Goal: Task Accomplishment & Management: Use online tool/utility

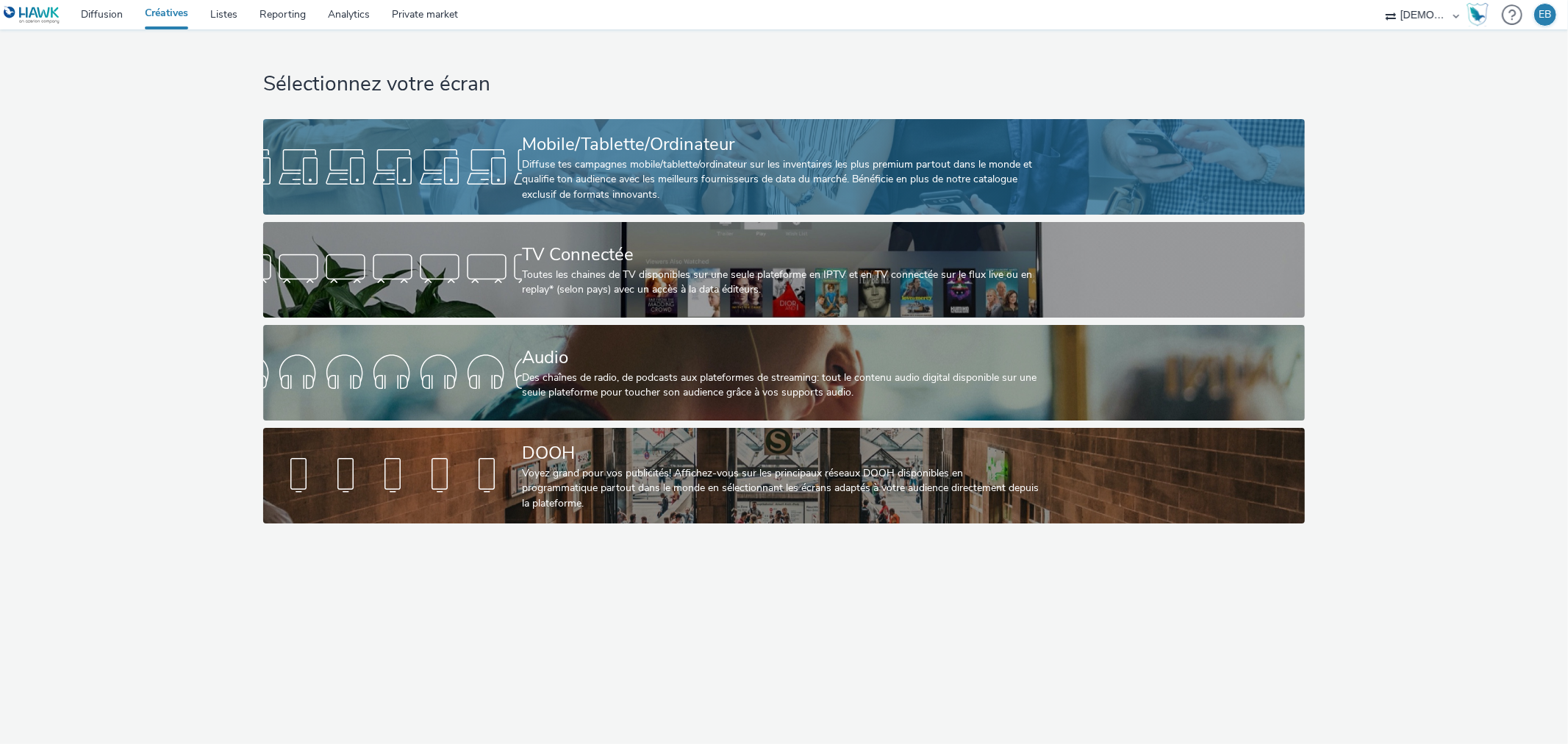
click at [740, 149] on div "Mobile/Tablette/Ordinateur" at bounding box center [781, 145] width 518 height 26
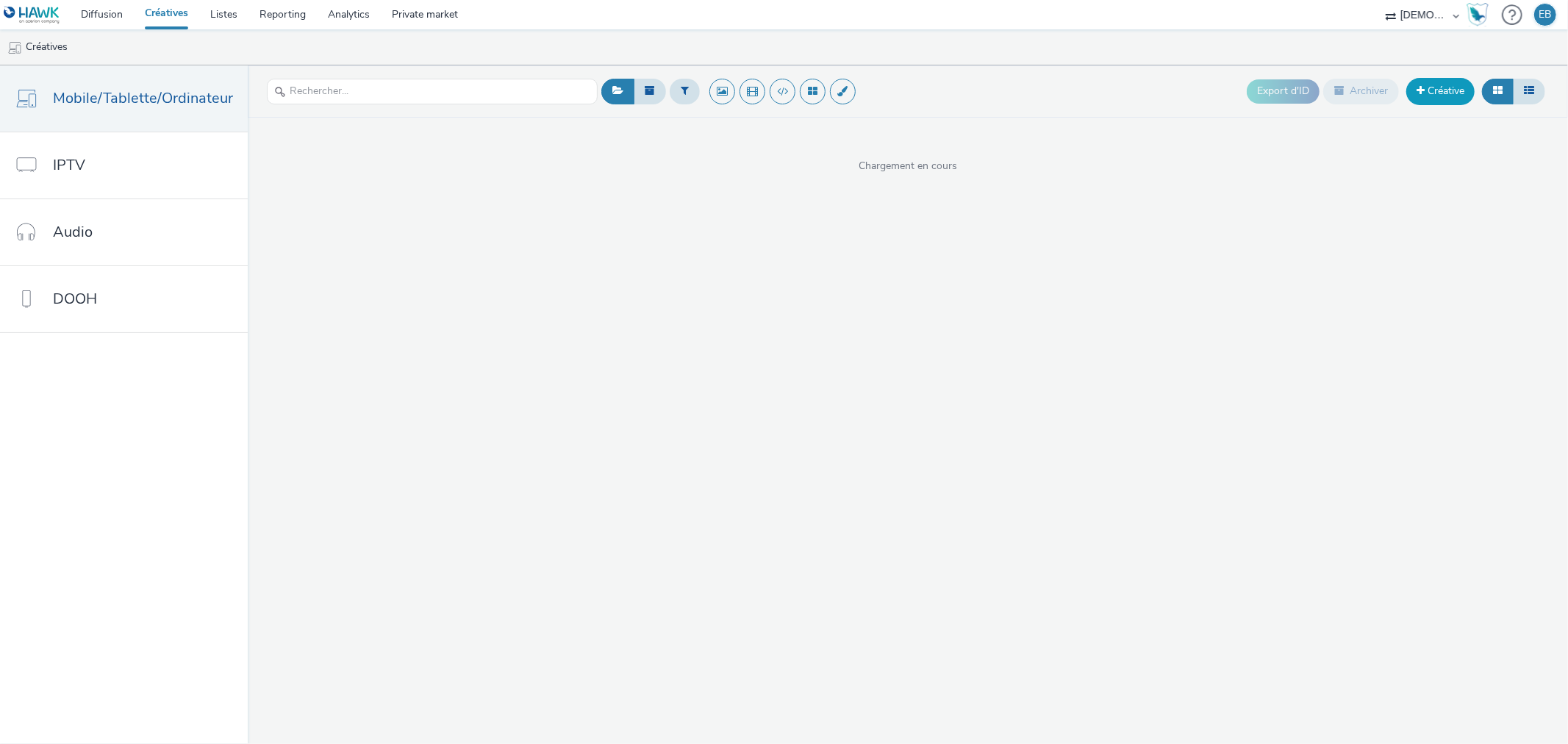
click at [1454, 99] on link "Créative" at bounding box center [1441, 91] width 69 height 27
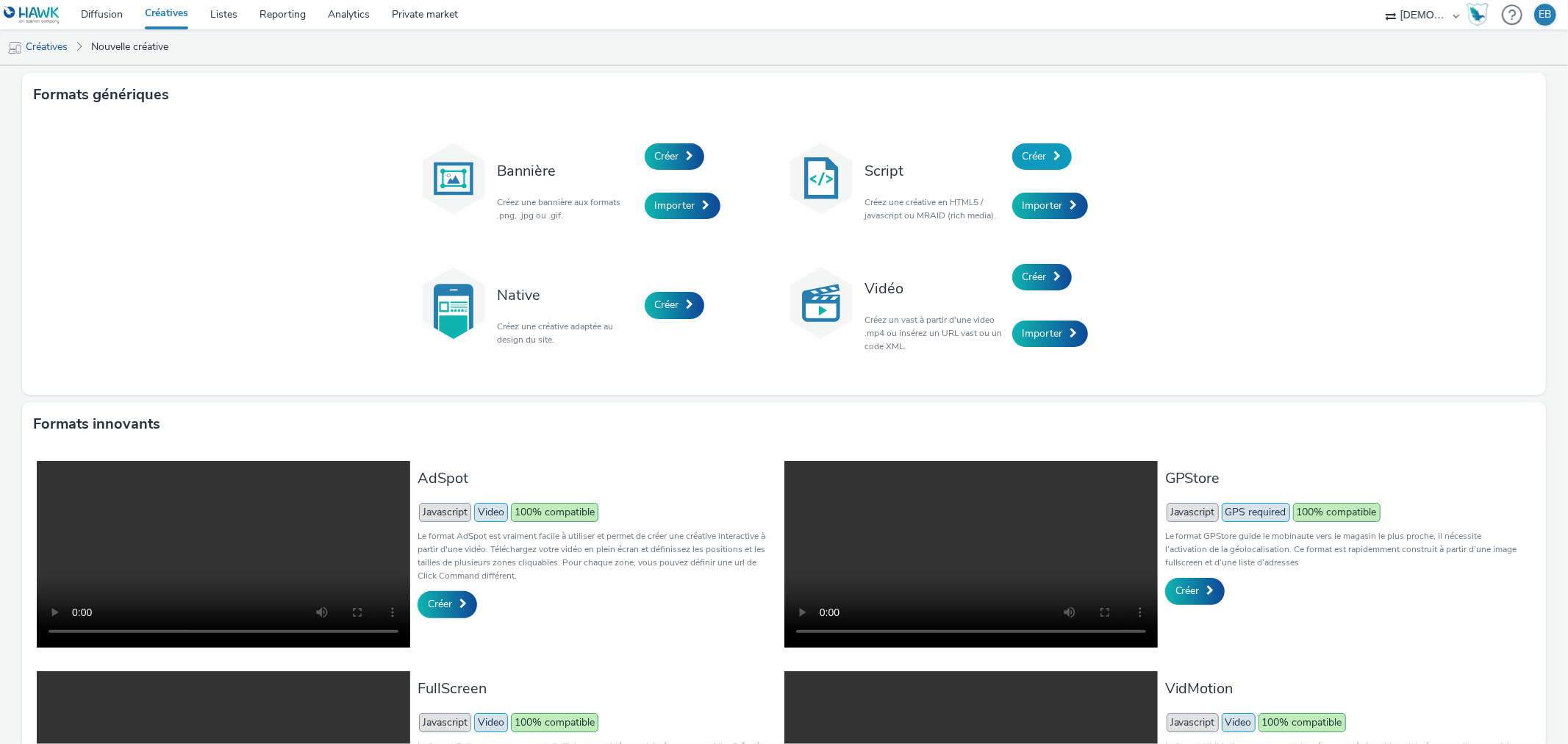
click at [1022, 146] on link "Créer" at bounding box center [1042, 157] width 59 height 27
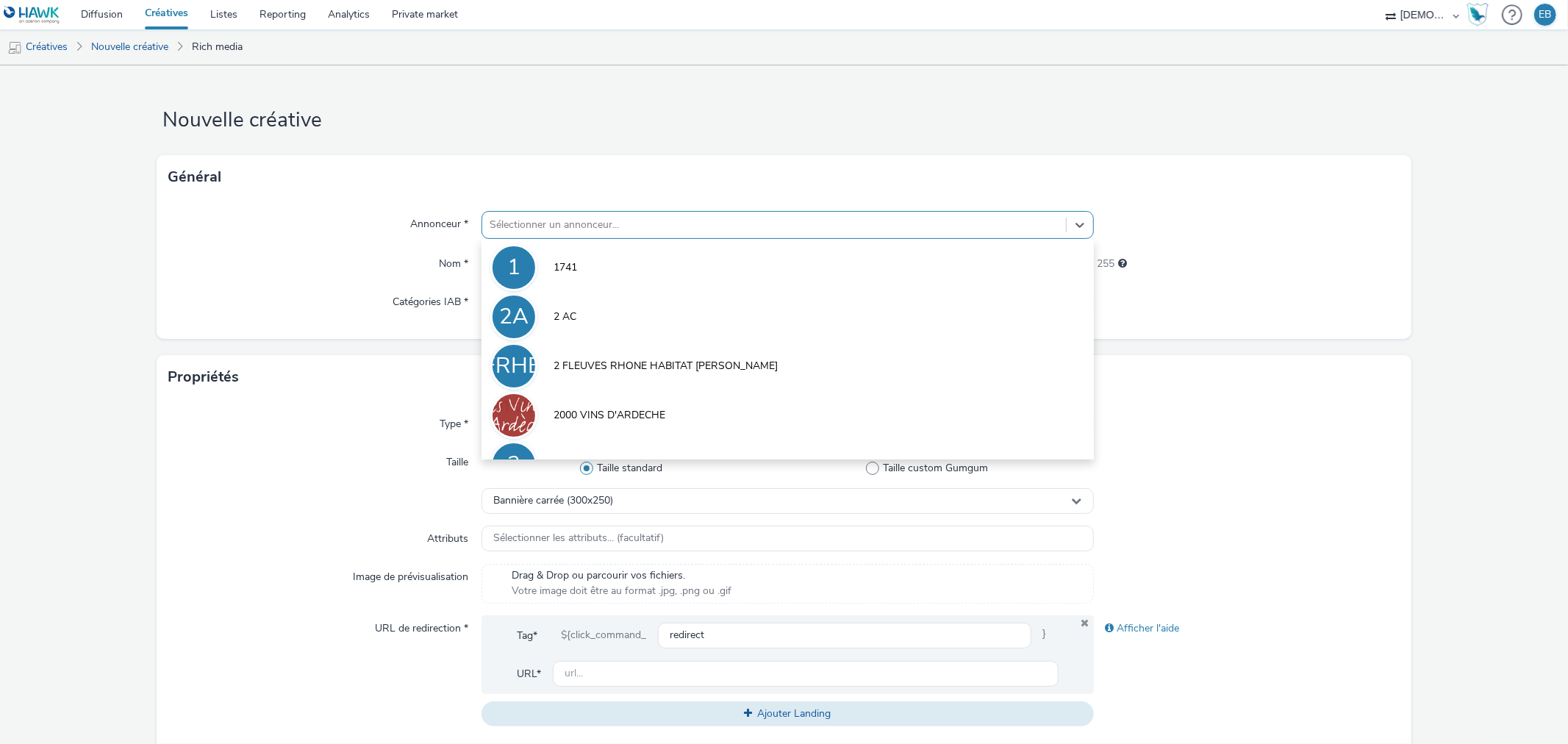
click at [616, 222] on div at bounding box center [773, 224] width 568 height 18
type input "espace"
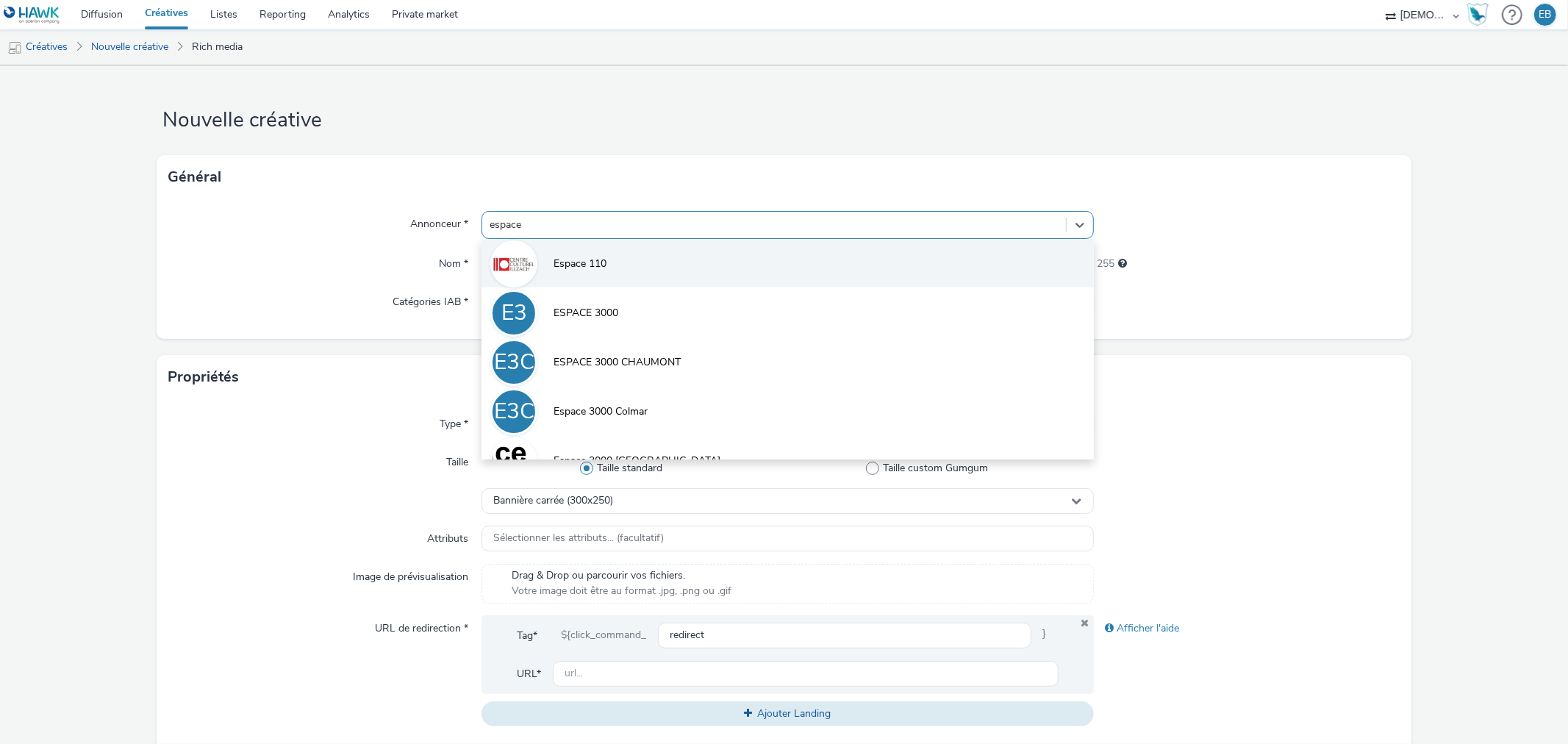
scroll to position [82, 0]
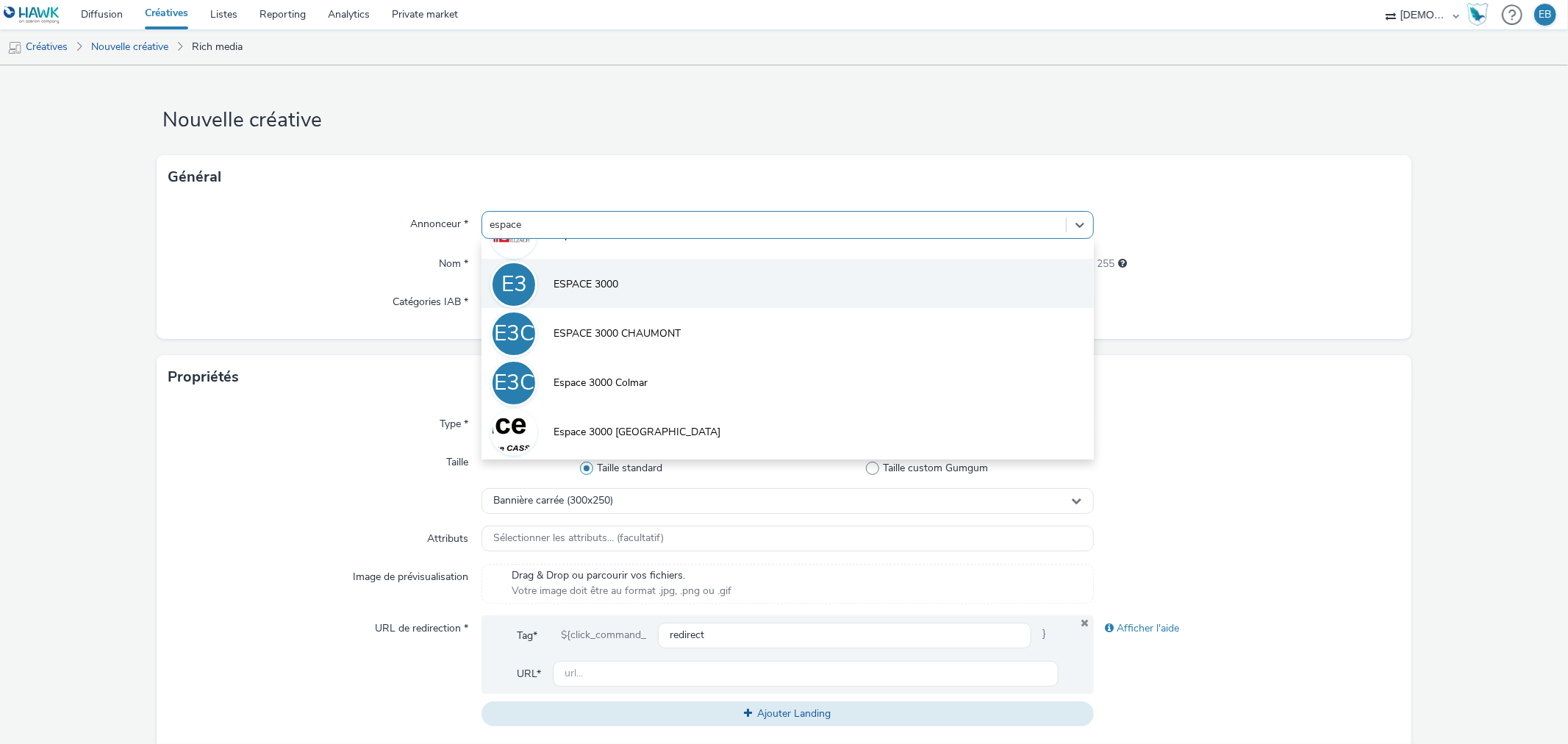
click at [658, 300] on li "E3 ESPACE 3000" at bounding box center [787, 283] width 612 height 49
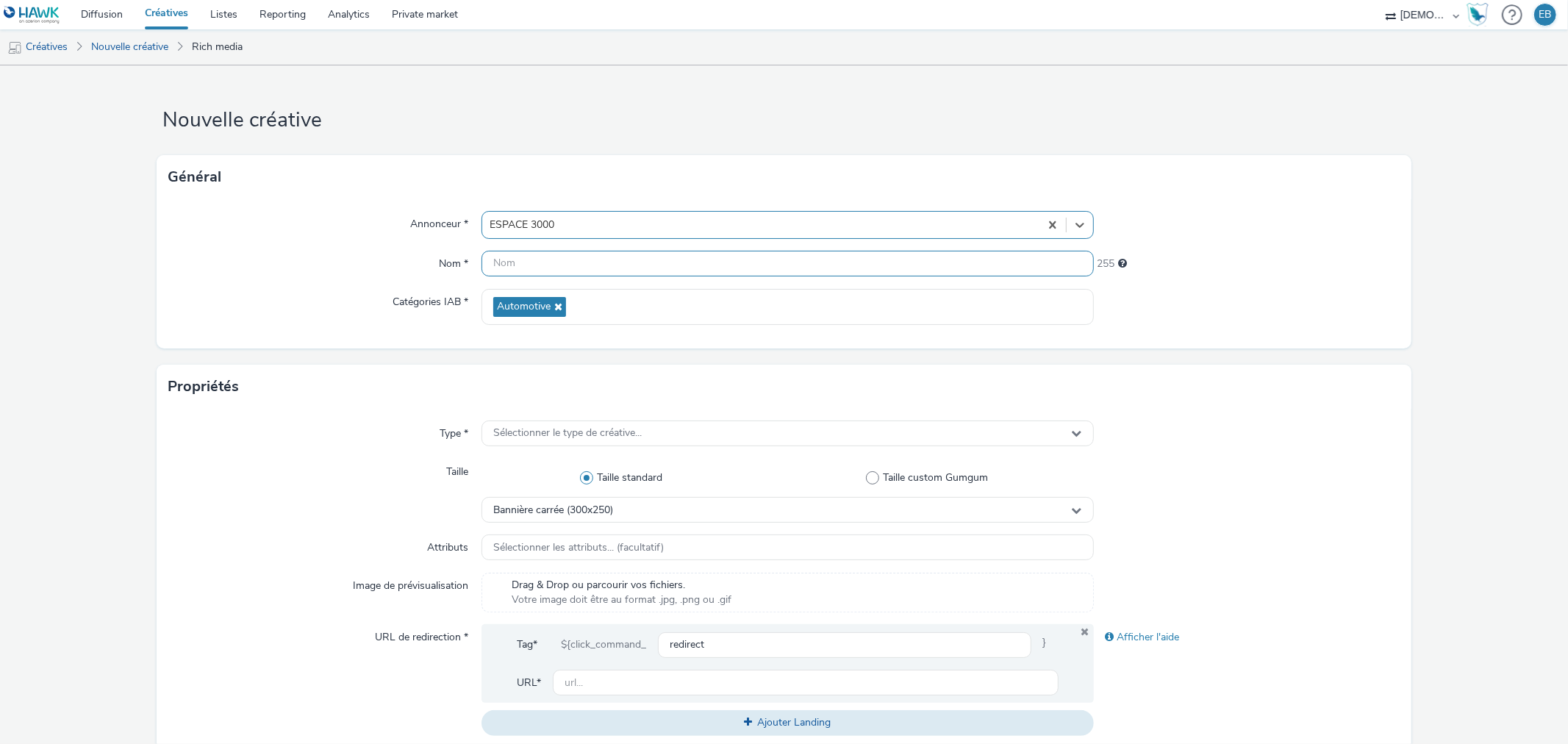
click at [600, 255] on input "text" at bounding box center [787, 263] width 612 height 26
type input "320x480_PO"
click at [482, 439] on div "Sélectionner le type de créative..." at bounding box center [787, 433] width 612 height 26
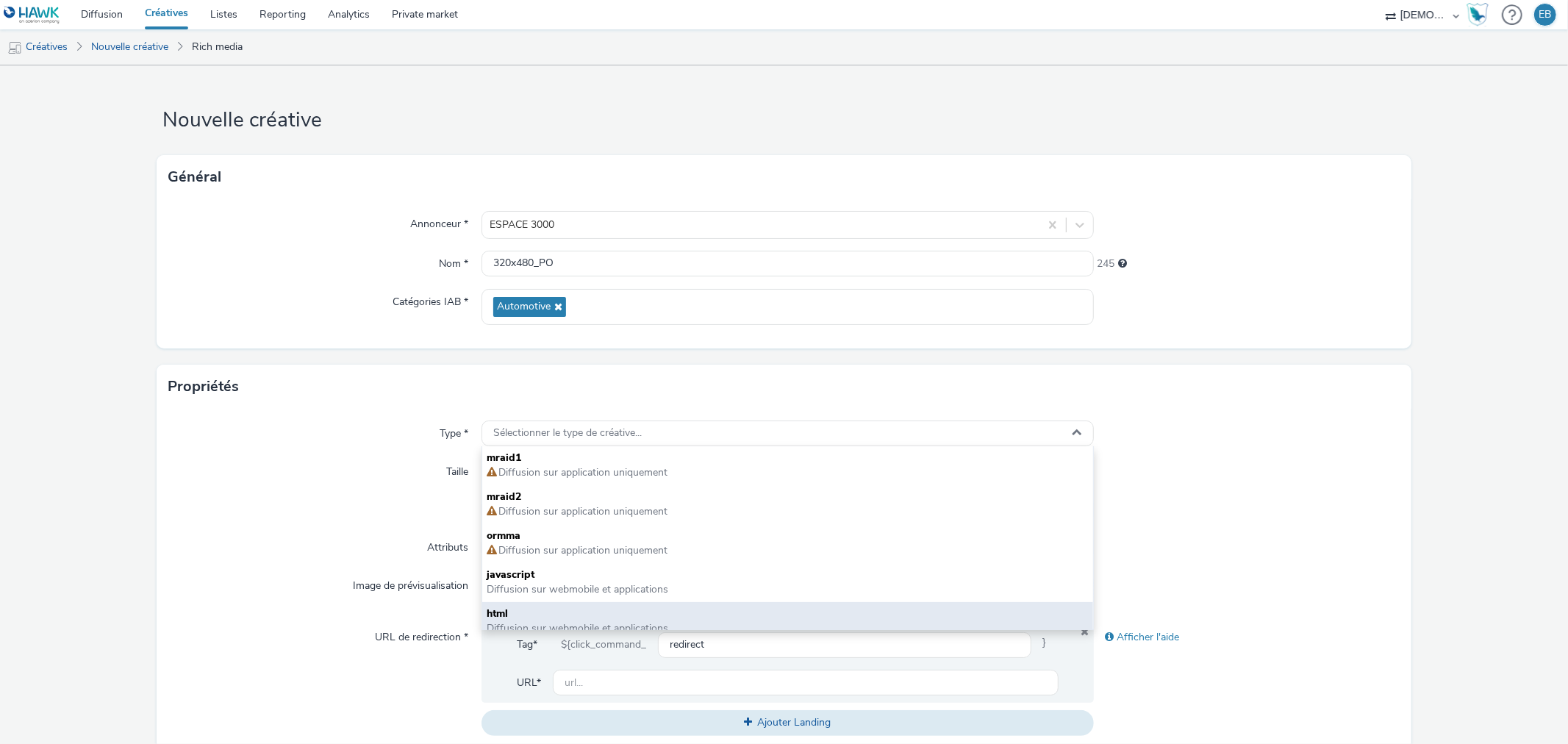
click at [544, 612] on span "html" at bounding box center [787, 614] width 602 height 15
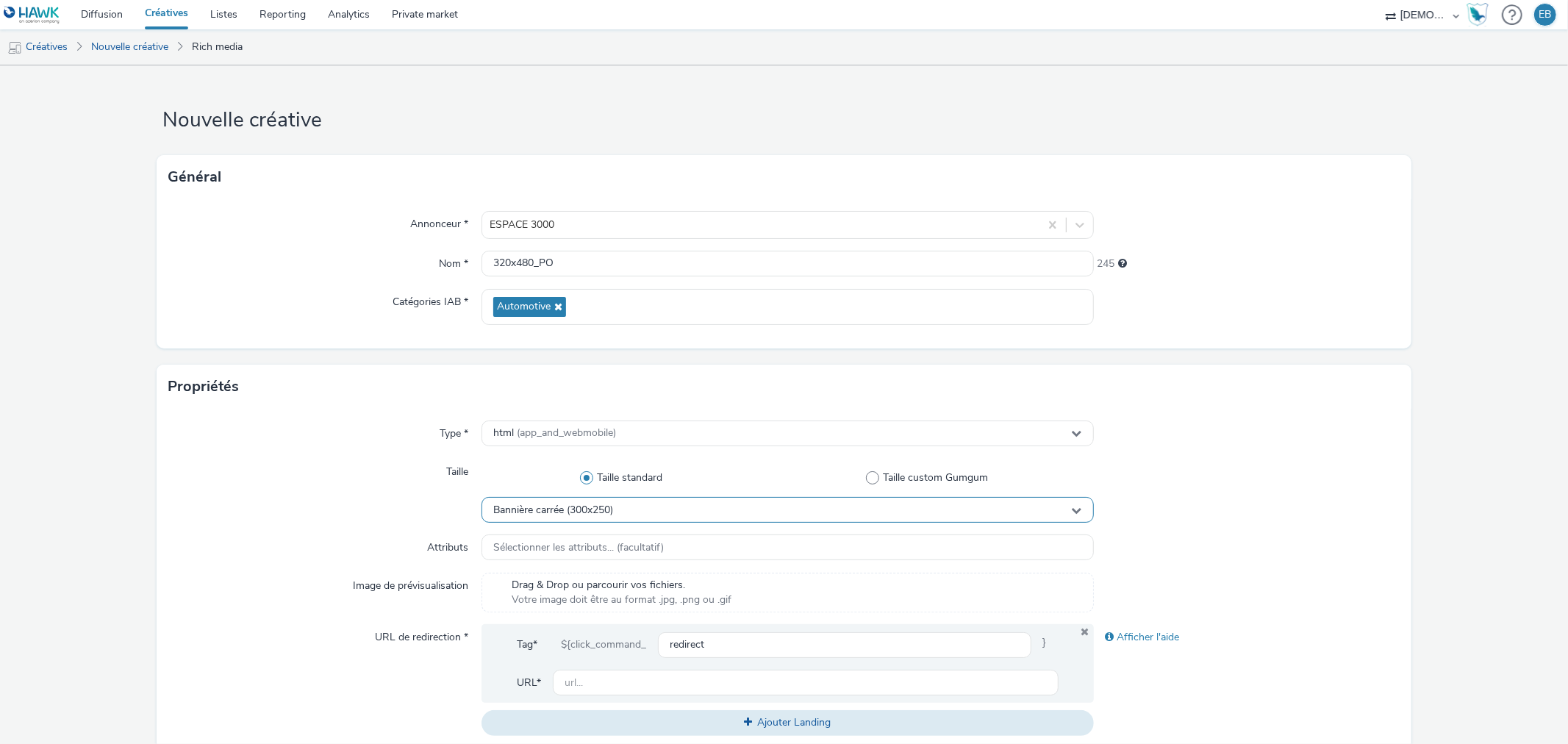
click at [642, 515] on div "Bannière carrée (300x250)" at bounding box center [787, 510] width 612 height 26
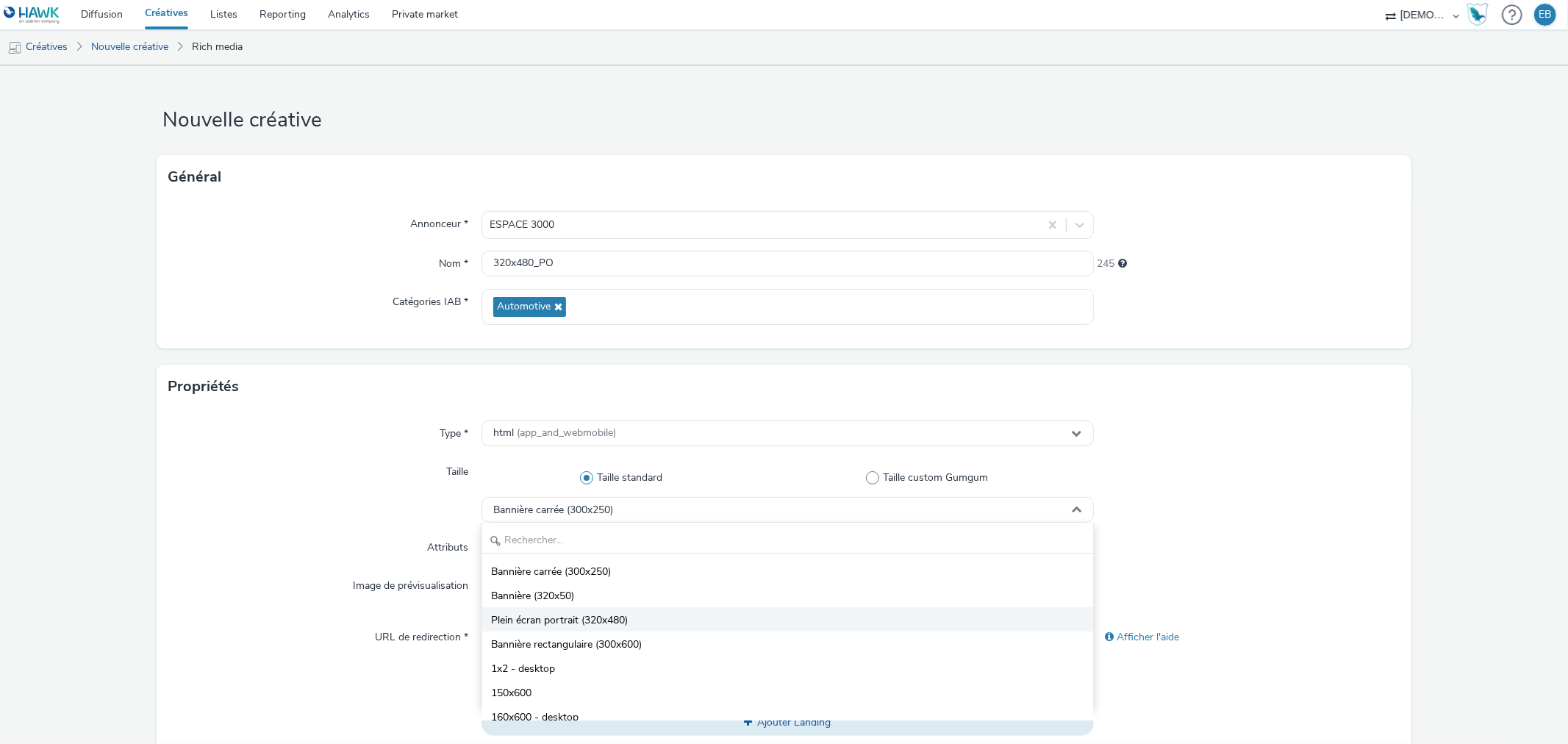
drag, startPoint x: 633, startPoint y: 629, endPoint x: 502, endPoint y: 611, distance: 132.2
click at [632, 629] on li "Plein écran portrait (320x480)" at bounding box center [787, 620] width 610 height 24
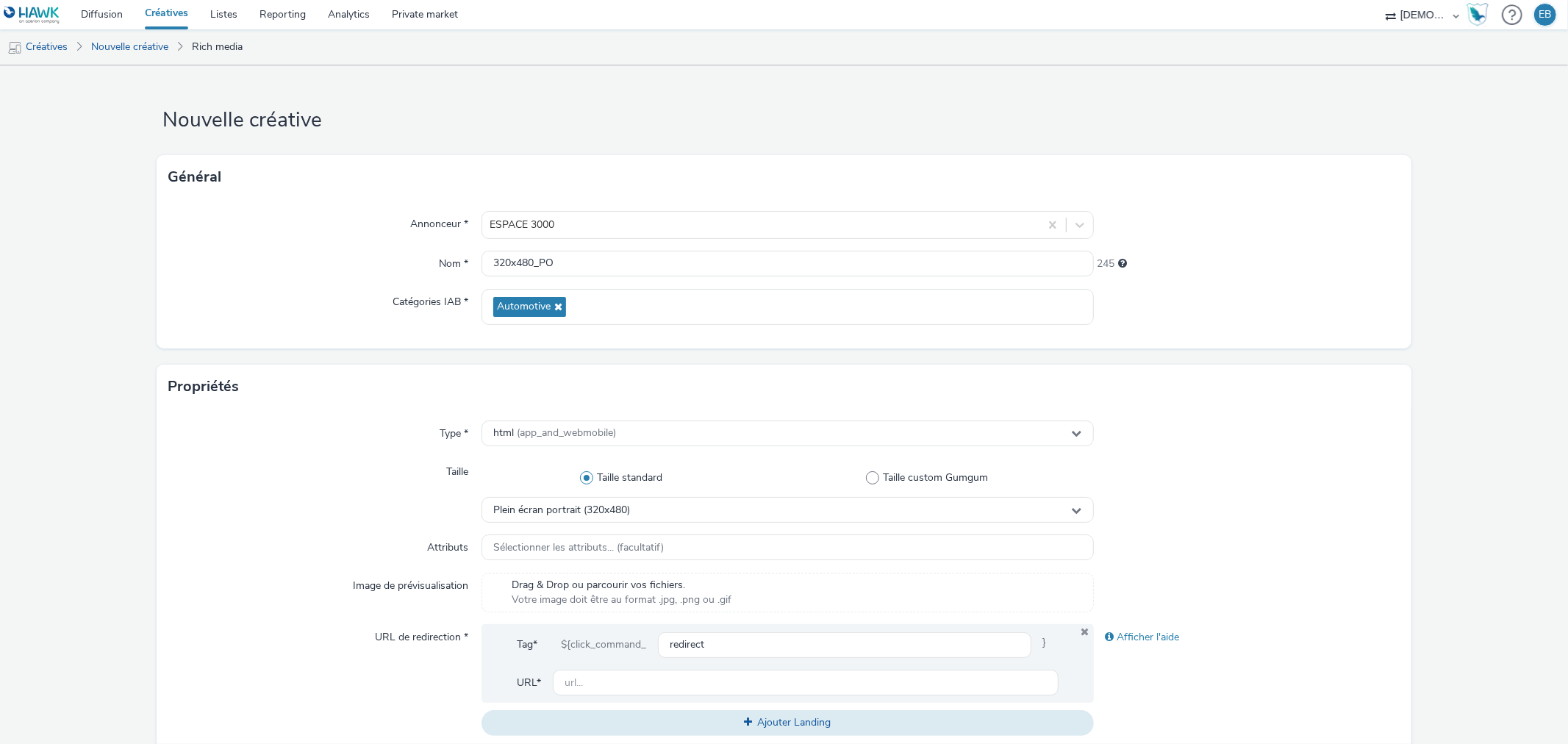
scroll to position [163, 0]
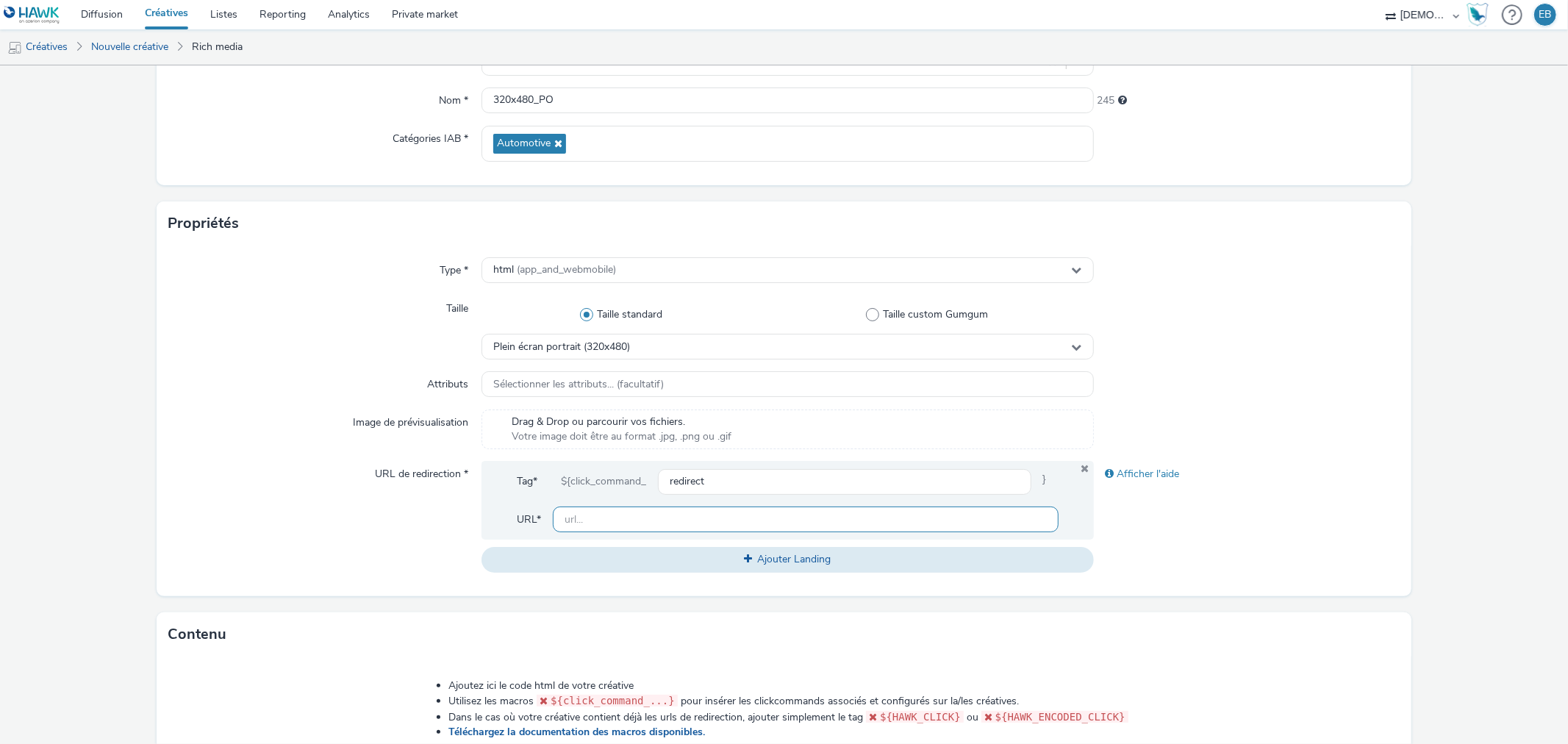
click at [630, 523] on input "text" at bounding box center [805, 520] width 505 height 26
paste input "https://www.espace3000.fr/jpo-vw-septembre-2025/?utm_source=ERV&utm_campaign=46…"
type input "https://www.espace3000.fr/jpo-vw-septembre-2025/?utm_source=ERV&utm_campaign=46…"
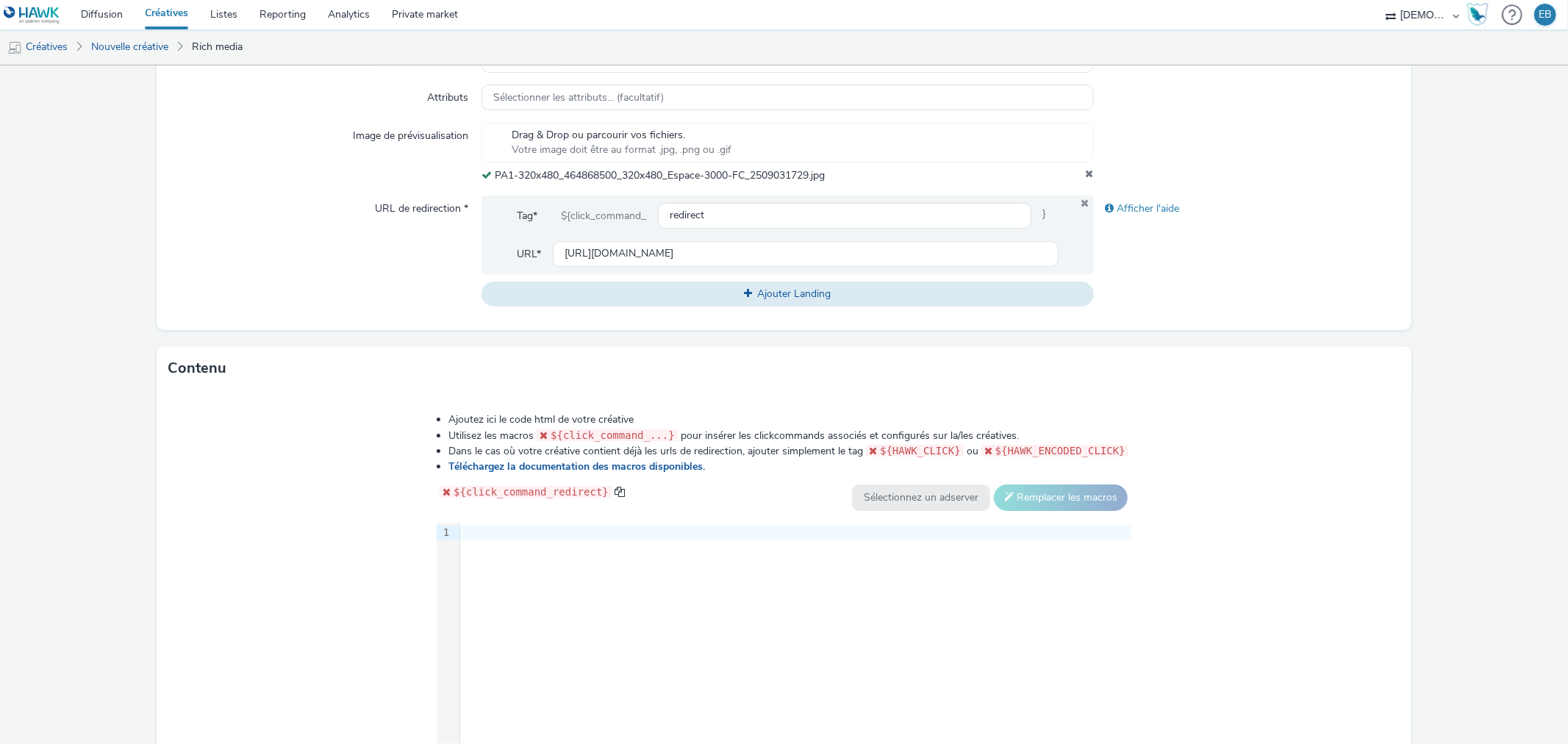
scroll to position [547, 0]
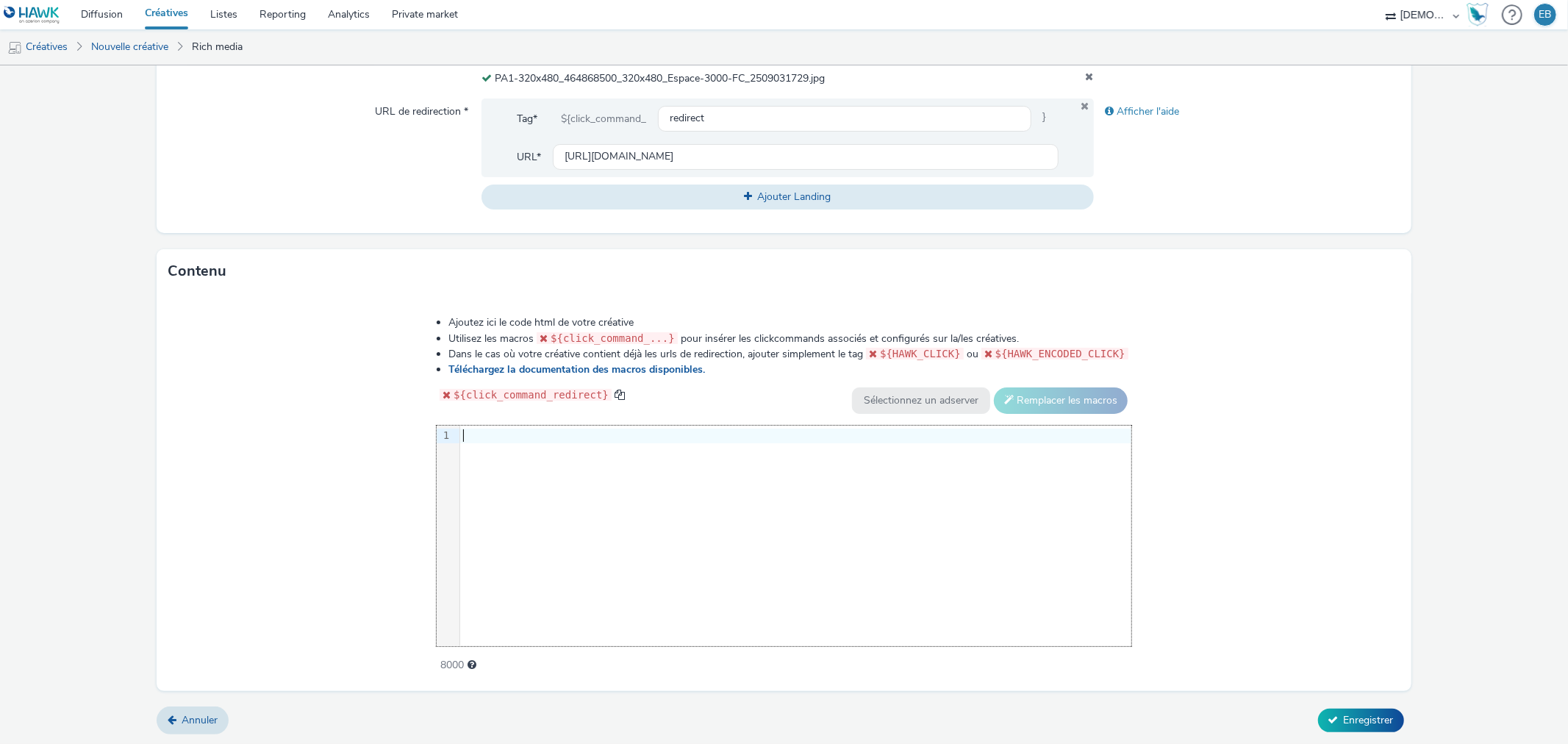
click at [706, 520] on div "9 1 ›" at bounding box center [784, 536] width 695 height 221
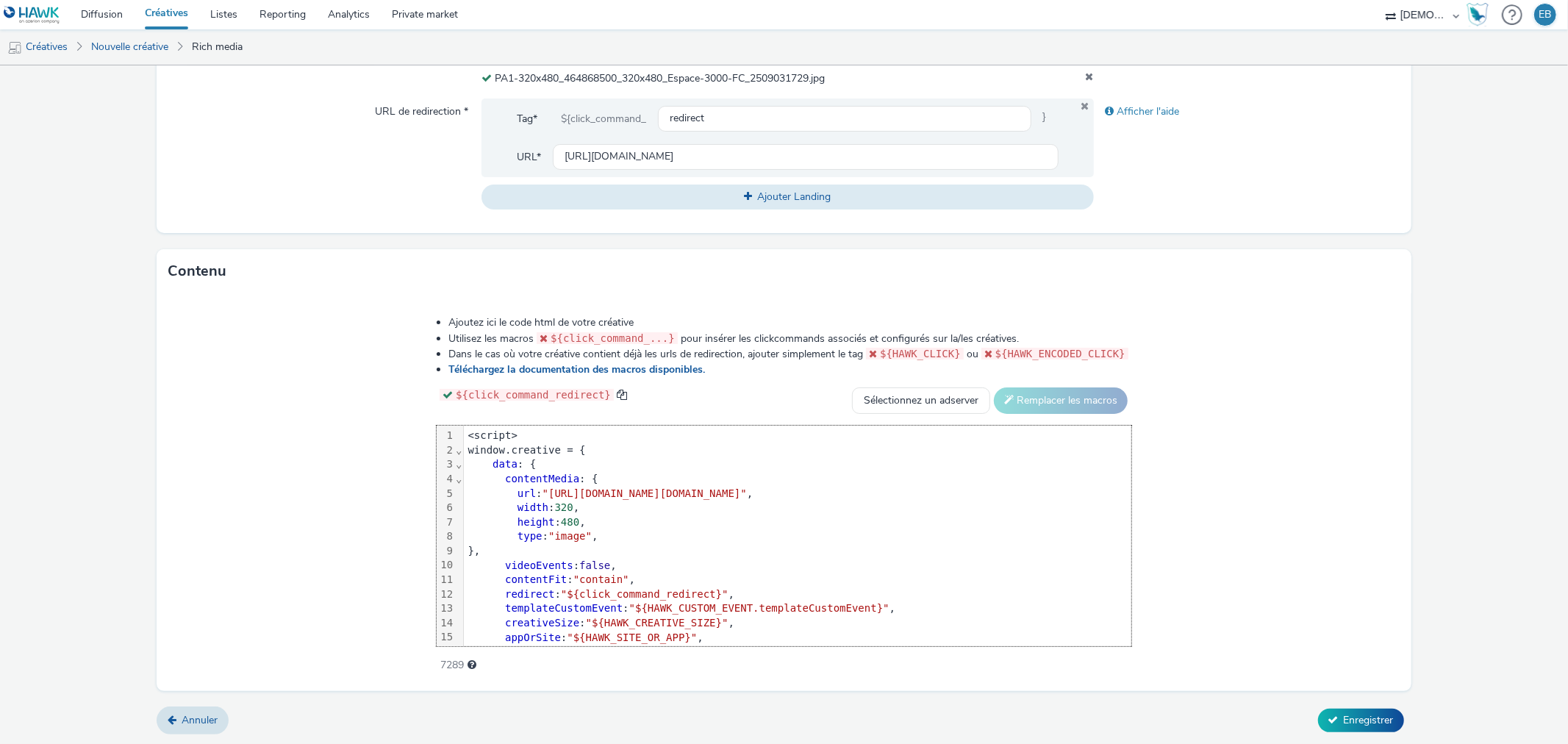
scroll to position [72, 0]
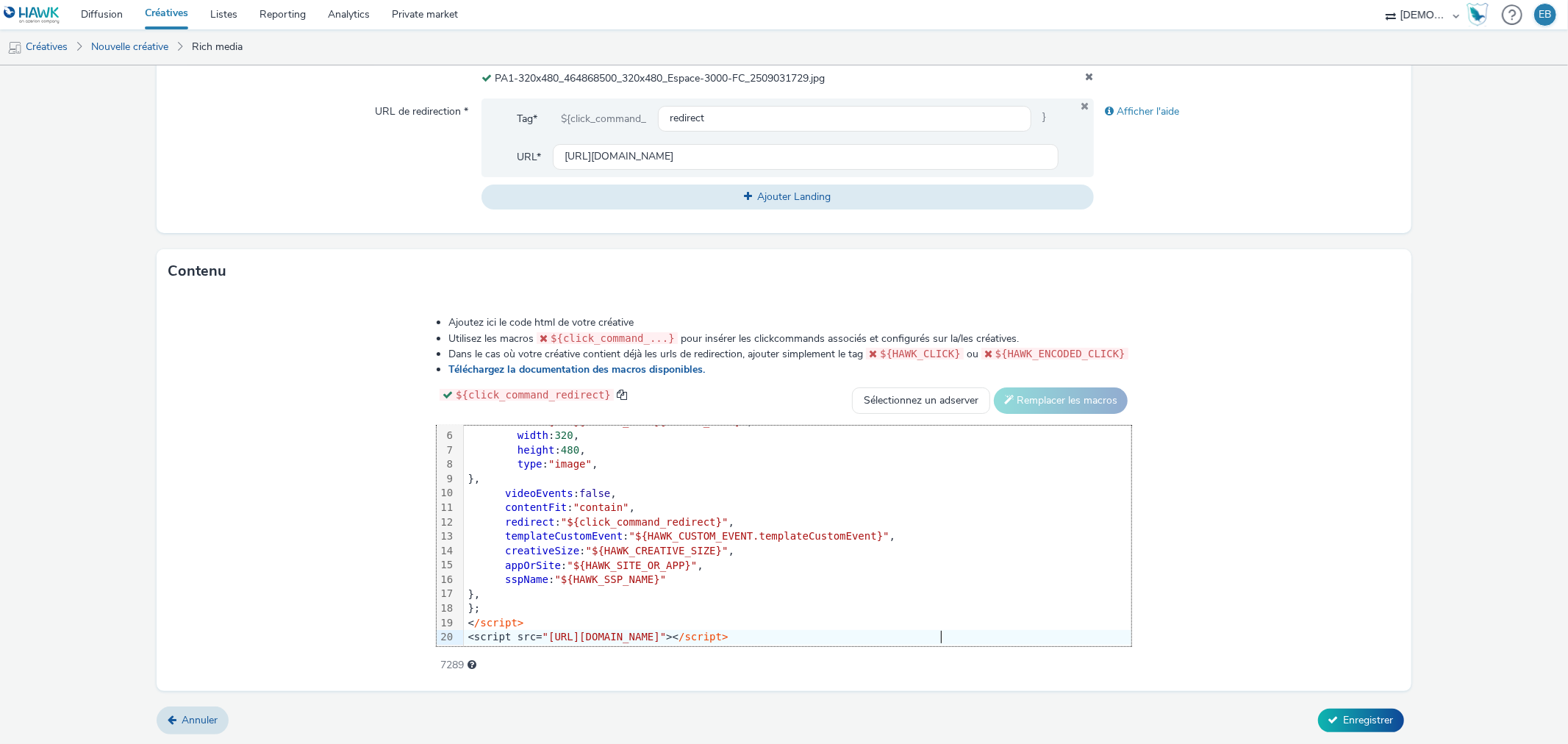
click at [1371, 738] on form "Nouvelle créative Général Annonceur * ESPACE 3000 Nom * 320x480_PO 245 Catégori…" at bounding box center [784, 132] width 1568 height 1227
click at [1371, 717] on span "Enregistrer" at bounding box center [1369, 720] width 50 height 14
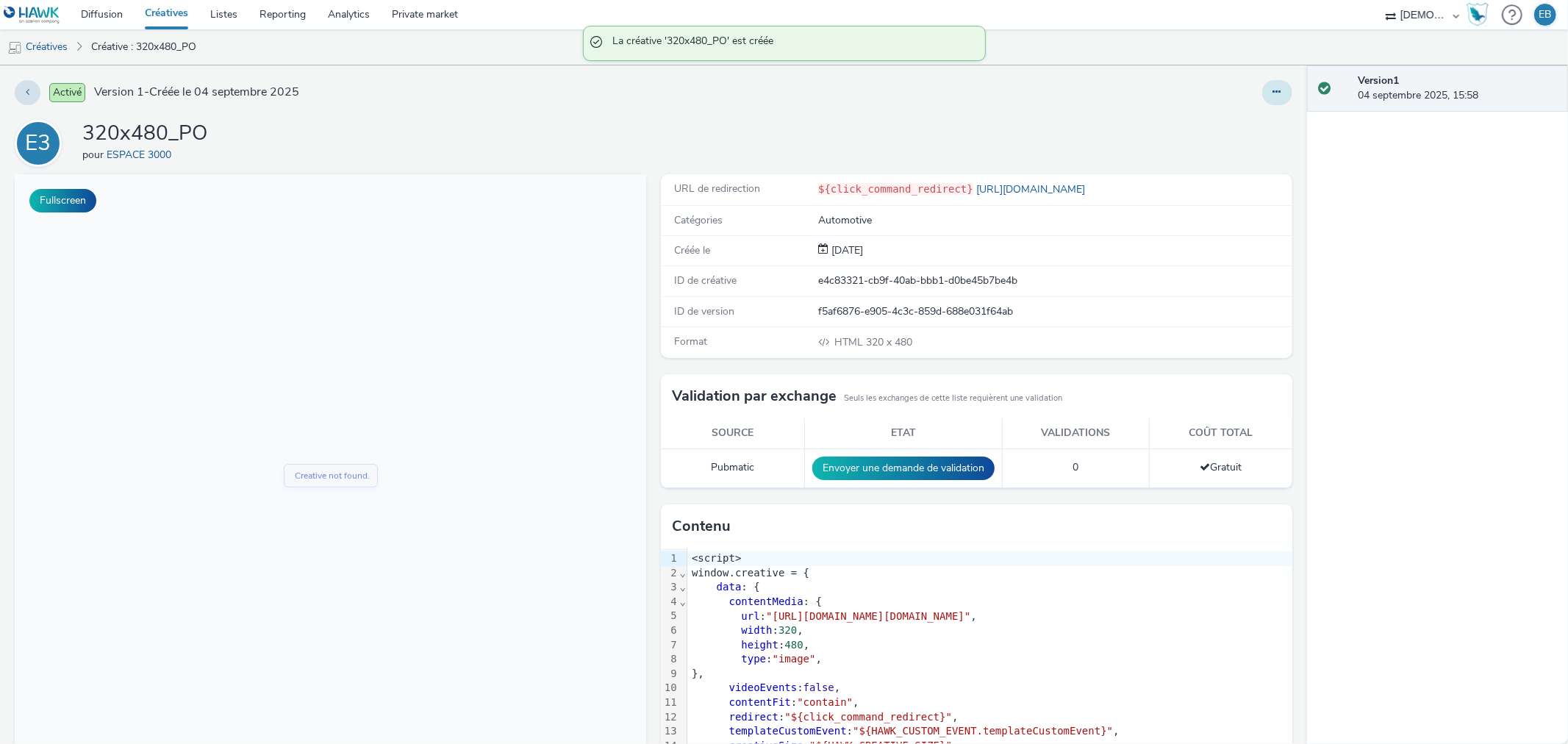
click at [1273, 88] on button at bounding box center [1277, 92] width 31 height 25
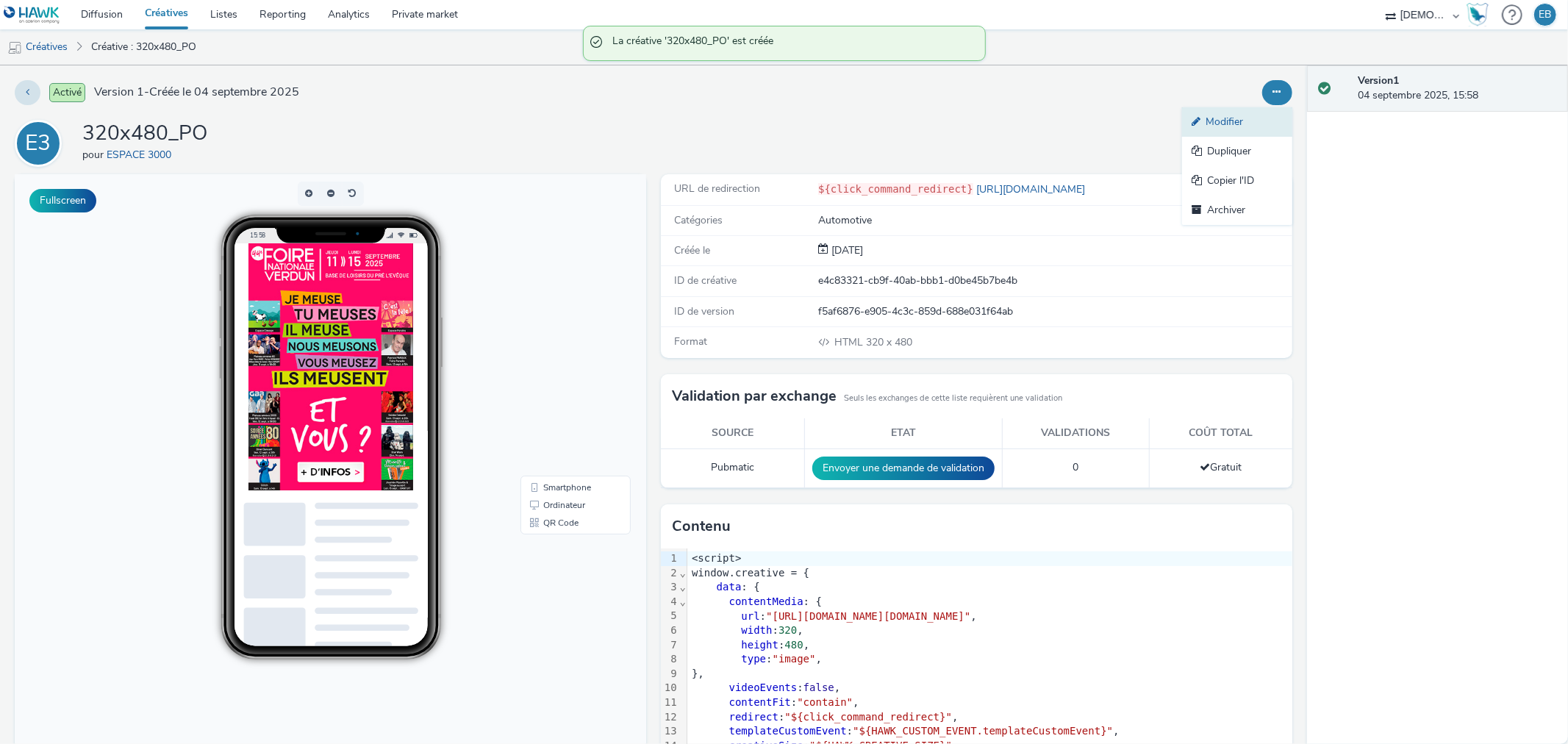
click at [1237, 115] on link "Modifier" at bounding box center [1237, 122] width 110 height 30
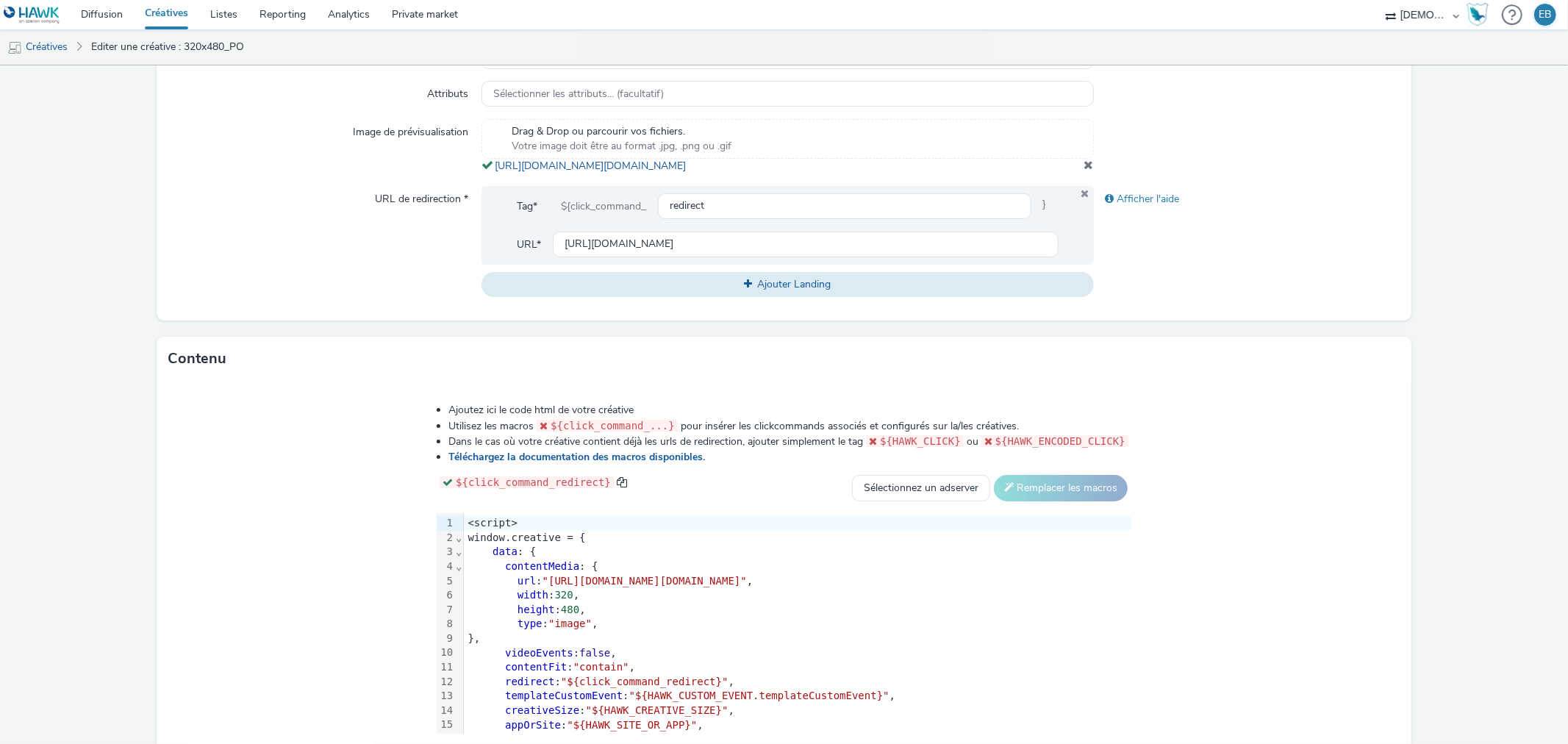
scroll to position [311, 0]
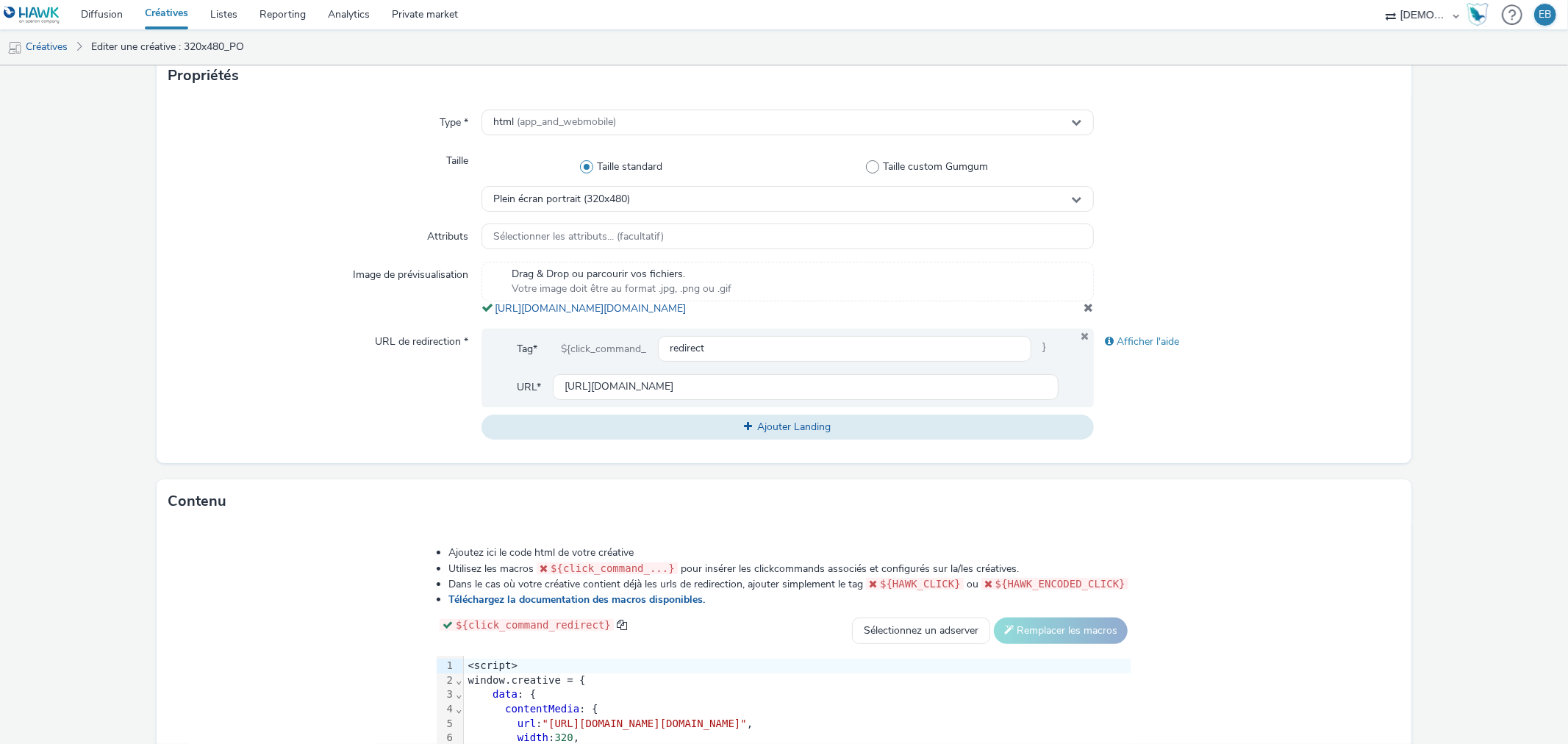
drag, startPoint x: 859, startPoint y: 320, endPoint x: 487, endPoint y: 303, distance: 372.4
click at [487, 303] on div "Drag & Drop ou parcourir vos fichiers. Votre image doit être au format .jpg, .p…" at bounding box center [787, 289] width 612 height 55
copy span "https://tabmo-cdn.s3.eu-west-1.amazonaws.com/hawk.tabmo.io/organizations/38dc92…"
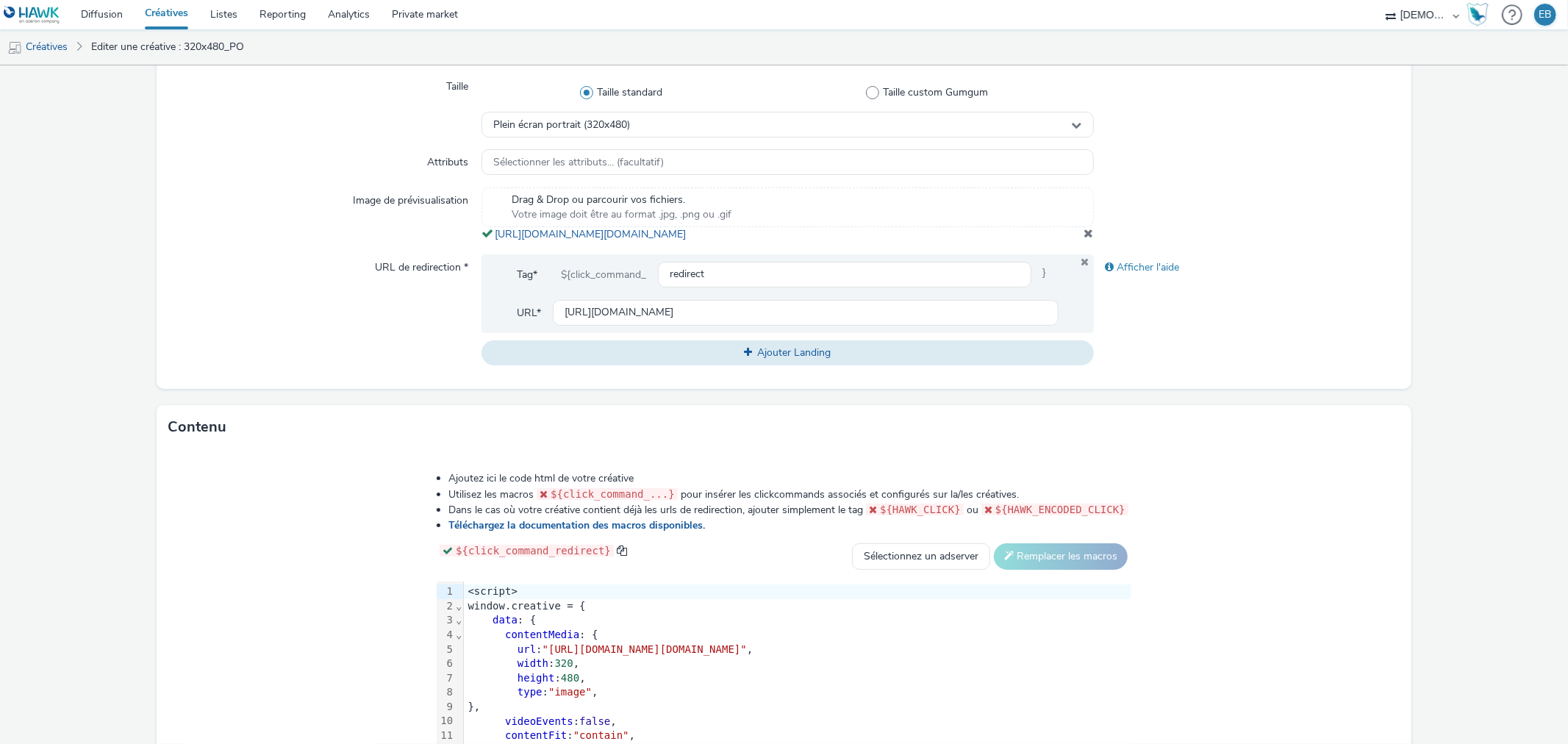
scroll to position [556, 0]
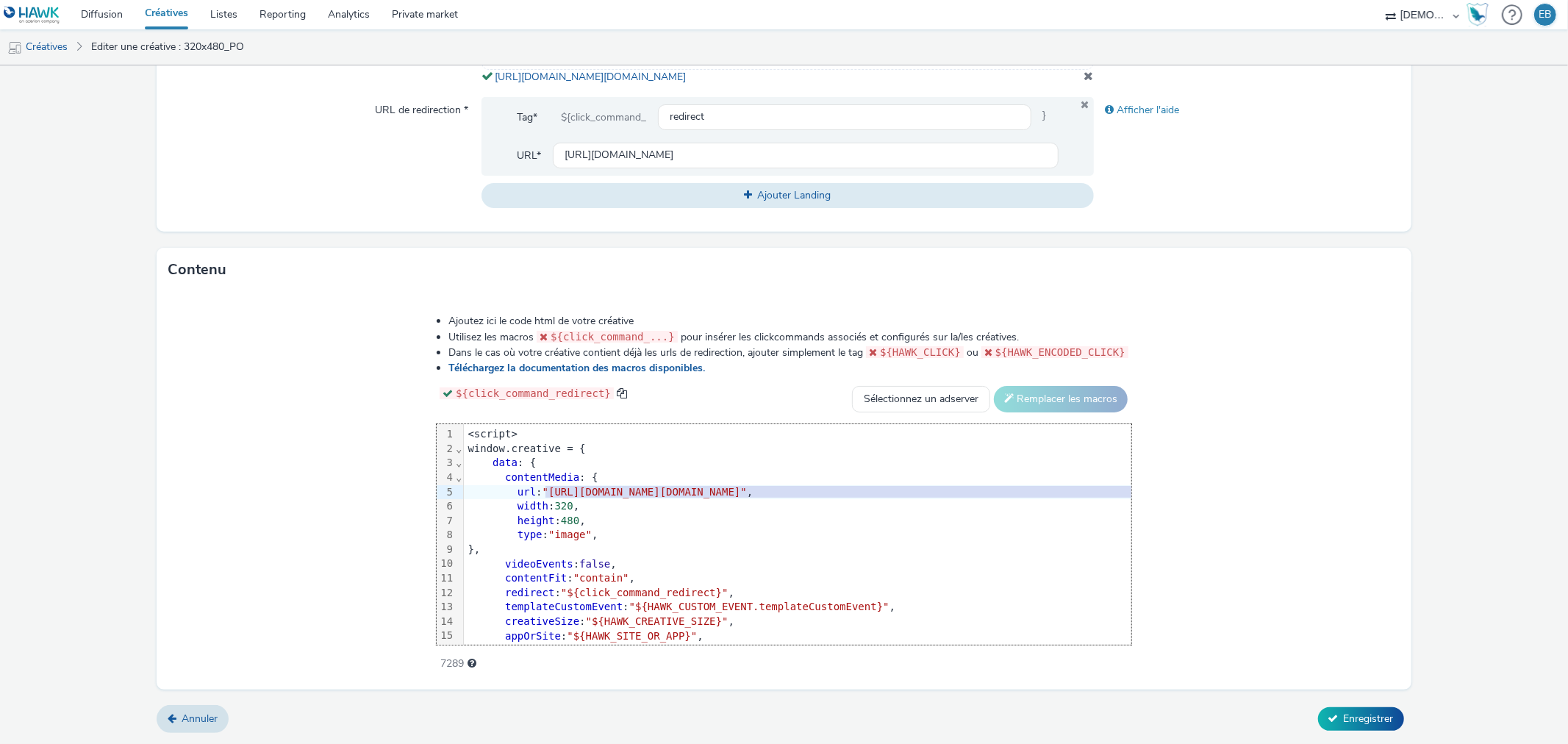
drag, startPoint x: 370, startPoint y: 494, endPoint x: 1269, endPoint y: 496, distance: 899.0
click at [746, 496] on span ""[URL][DOMAIN_NAME][DOMAIN_NAME]"" at bounding box center [644, 492] width 204 height 12
click at [1344, 724] on span "Enregistrer" at bounding box center [1369, 718] width 50 height 14
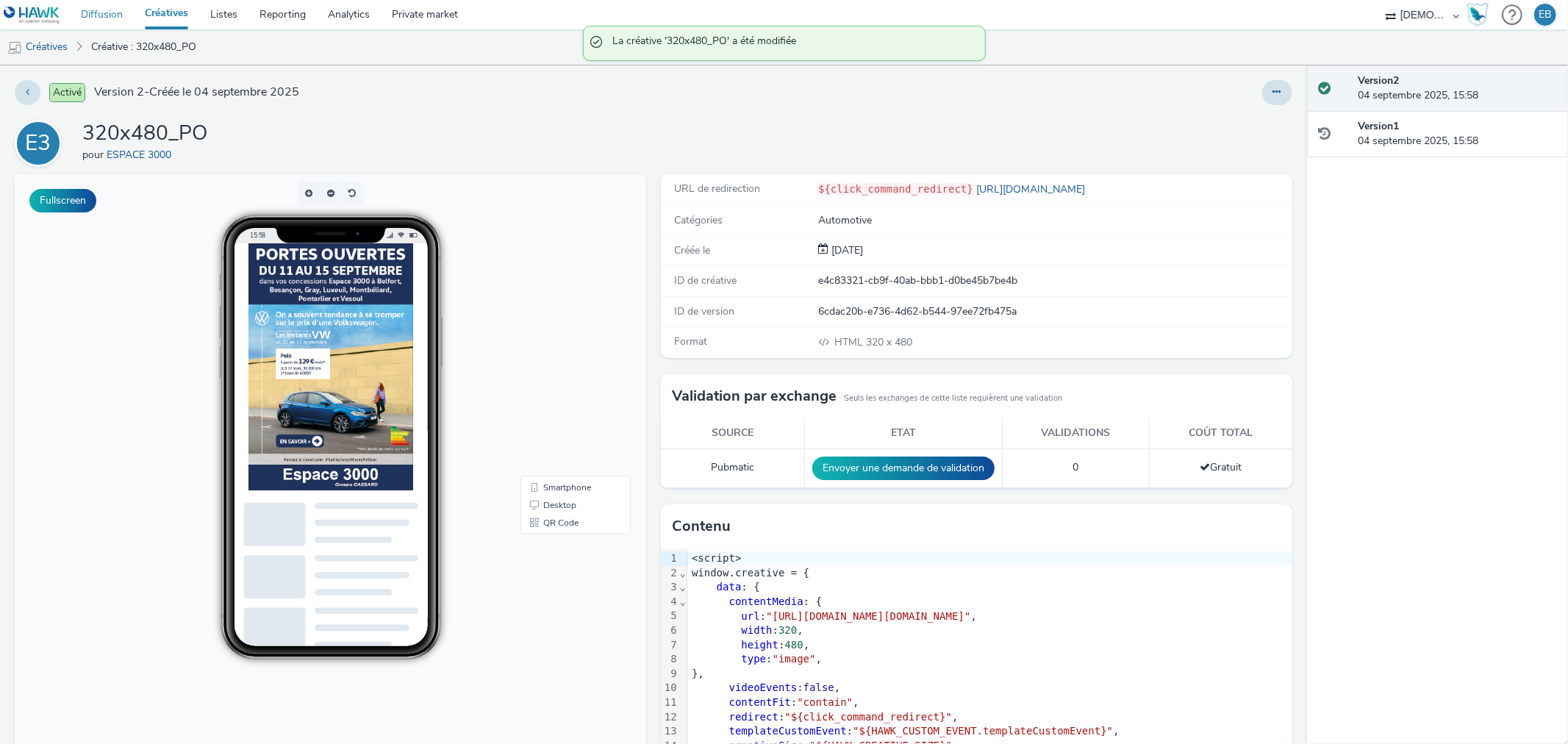
click at [106, 19] on link "Diffusion" at bounding box center [101, 15] width 64 height 30
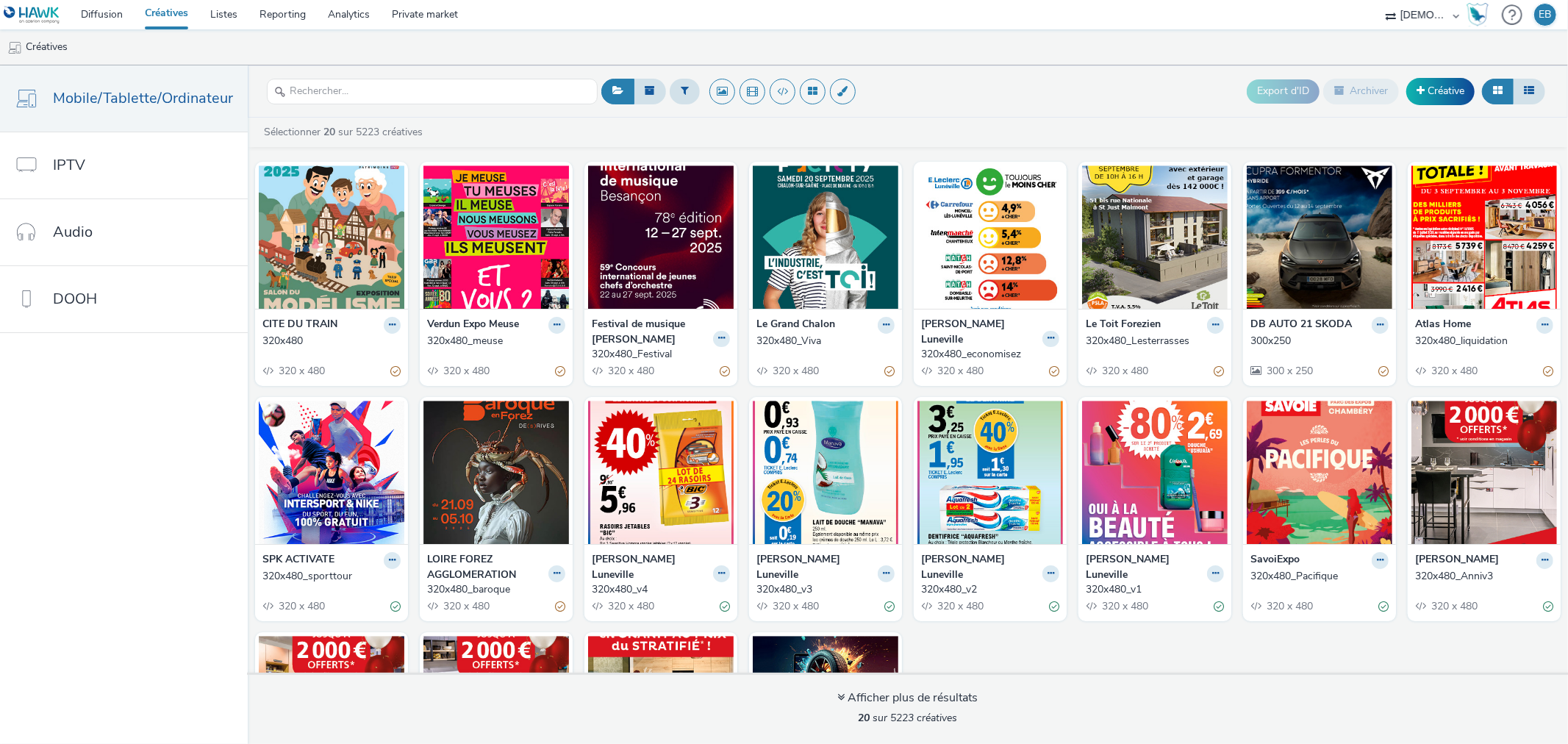
click at [533, 334] on div "320x480_meuse" at bounding box center [493, 341] width 133 height 15
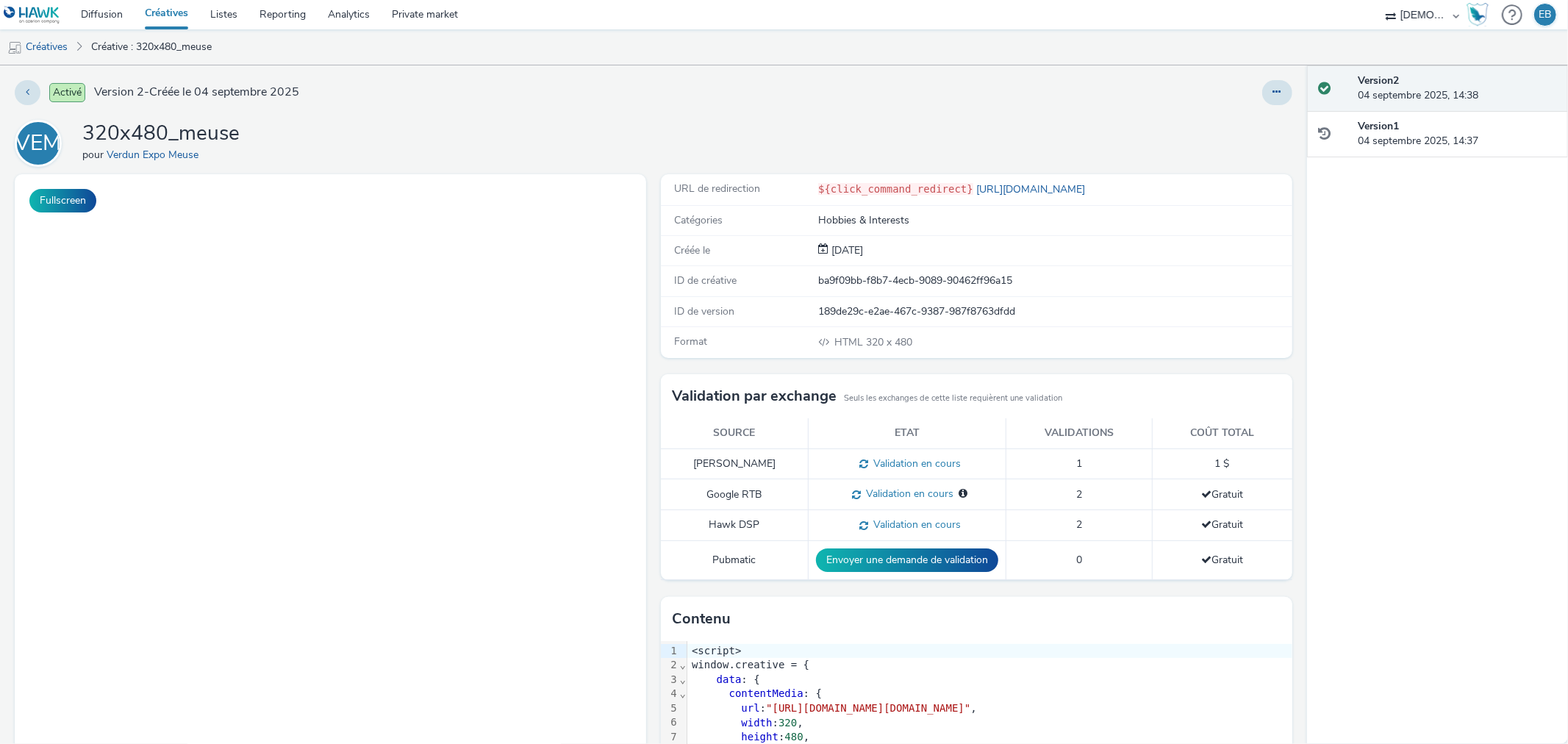
click at [1289, 98] on div "Activé Version 2 - Créée le 04 septembre 2025 VEM 320x480_meuse pour Verdun Exp…" at bounding box center [654, 405] width 1307 height 679
click at [1273, 94] on icon at bounding box center [1277, 92] width 8 height 10
click at [1258, 123] on link "Modifier" at bounding box center [1237, 122] width 110 height 30
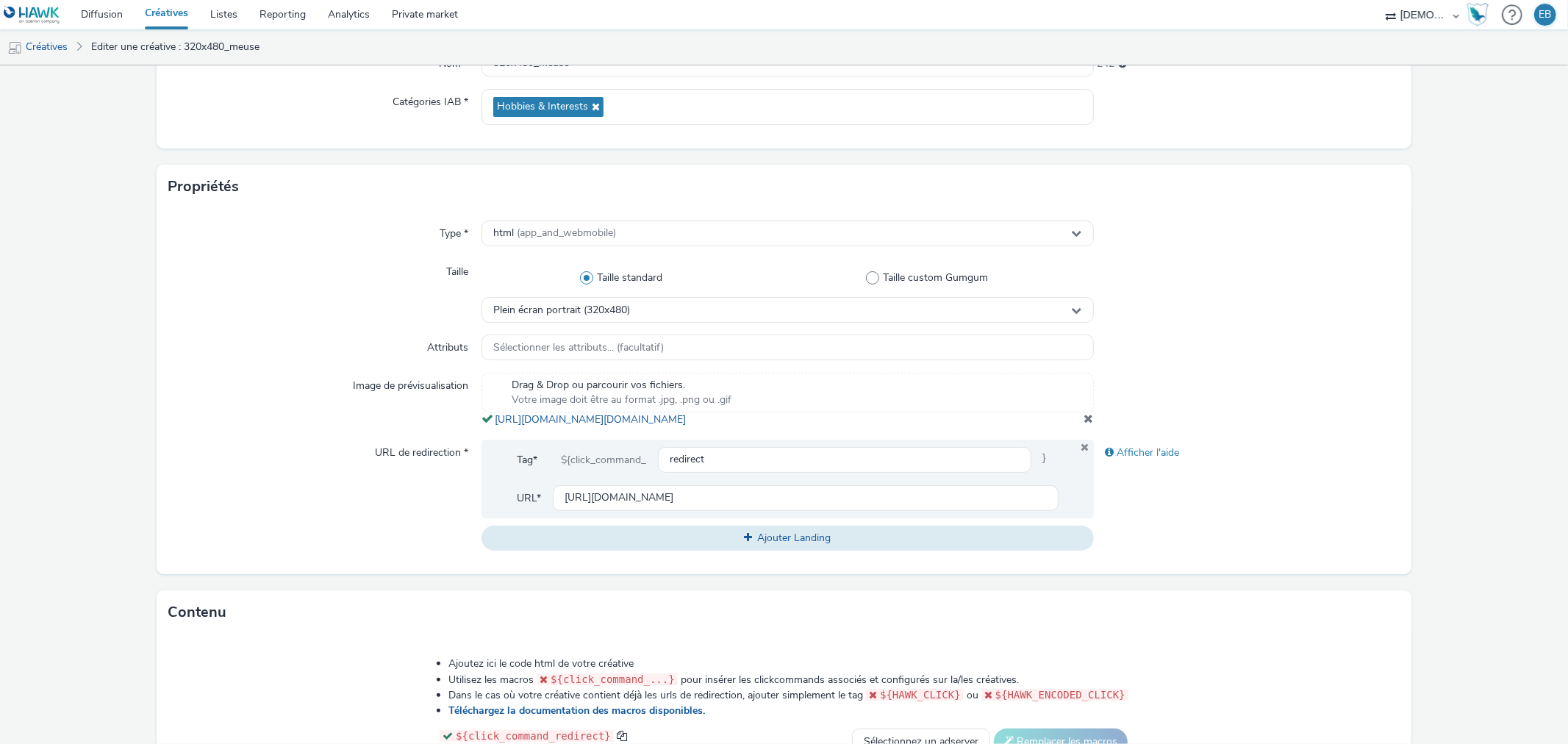
scroll to position [556, 0]
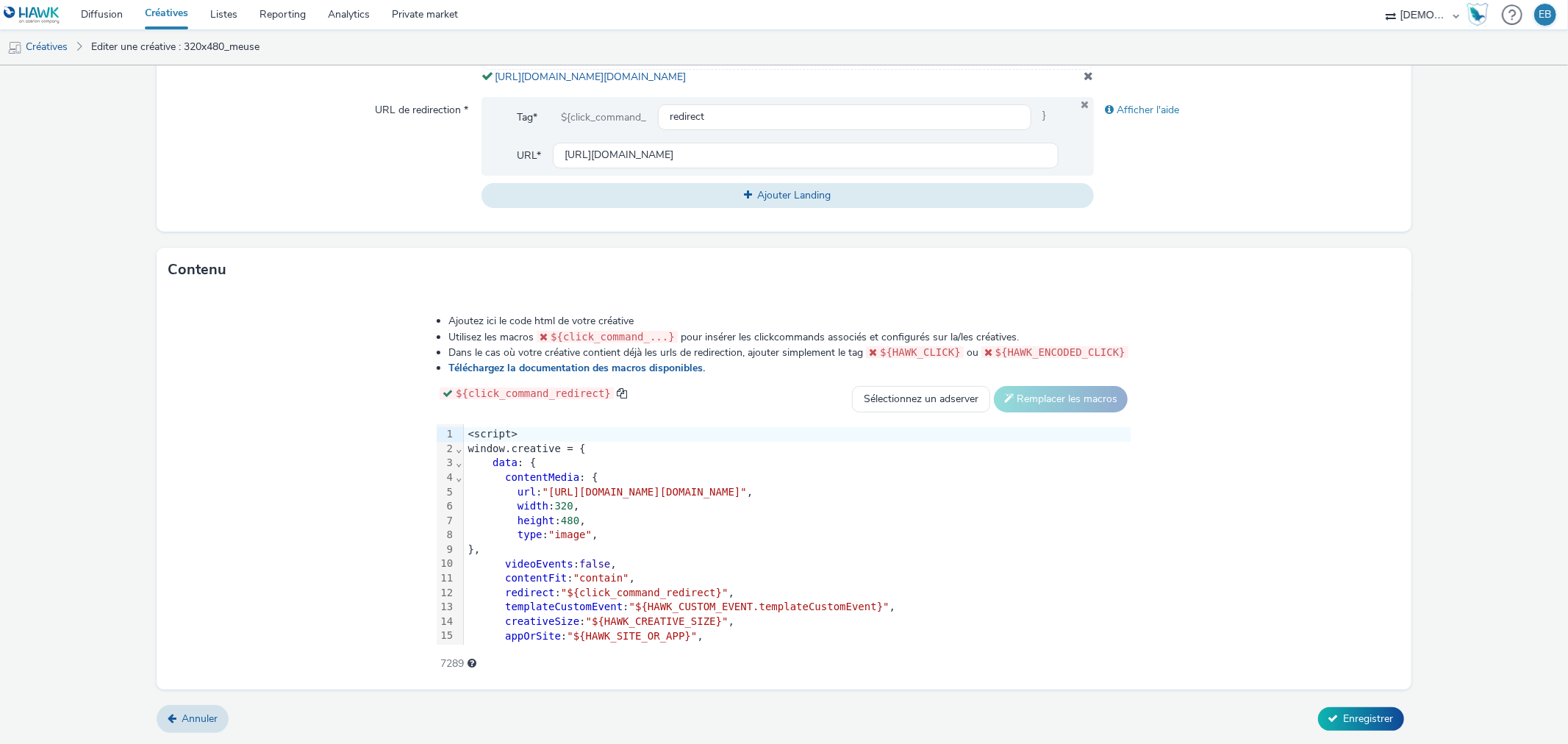
click at [691, 592] on div "redirect : "${click_command_redirect}" ," at bounding box center [797, 594] width 668 height 15
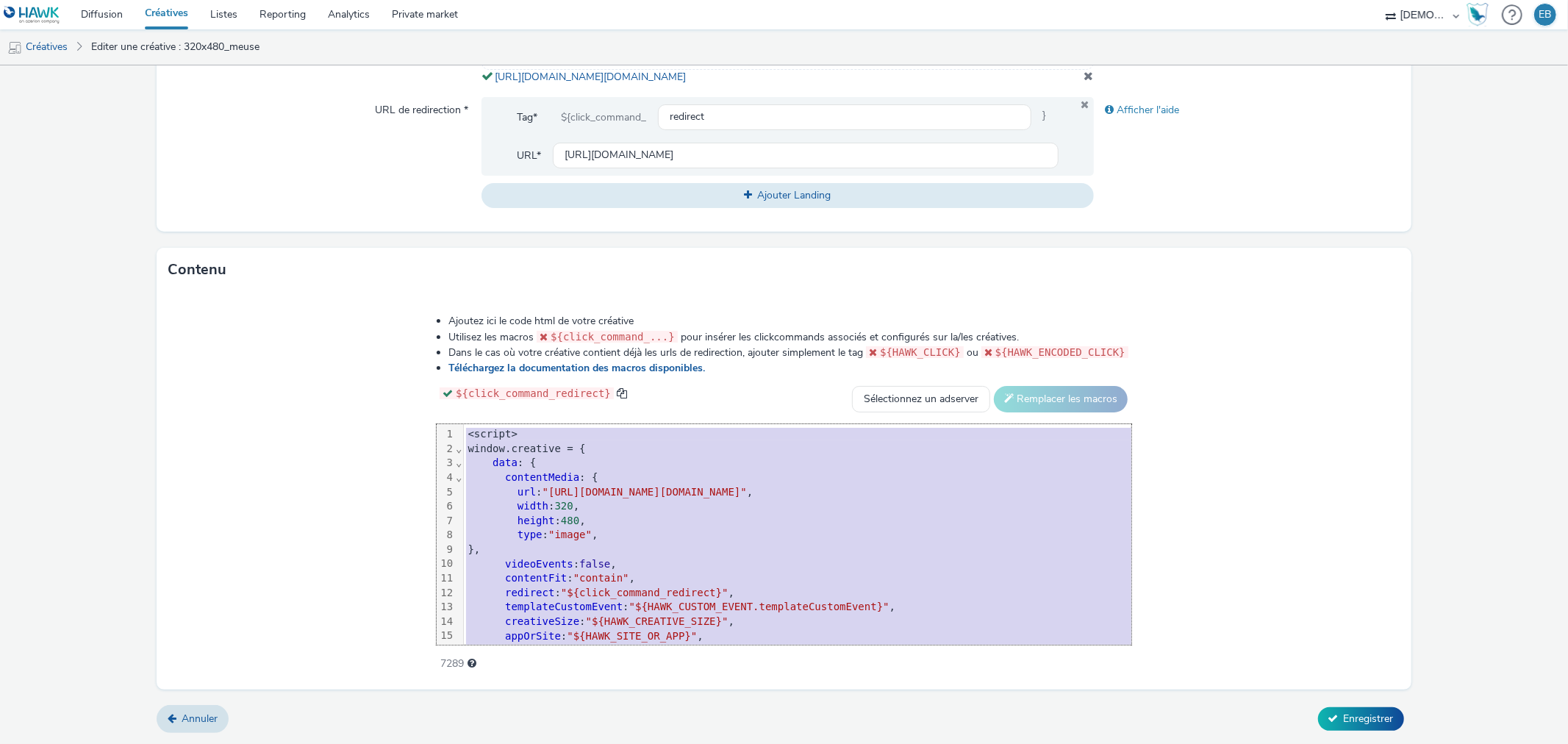
copy div "<script> window.creative = { data : { contentMedia : { url : "[URL][DOMAIN_NAME…"
